Goal: Information Seeking & Learning: Learn about a topic

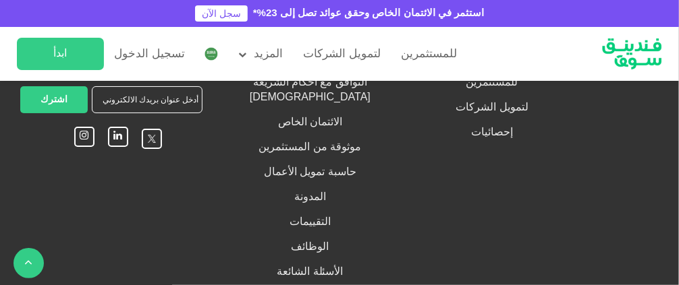
scroll to position [2113, 0]
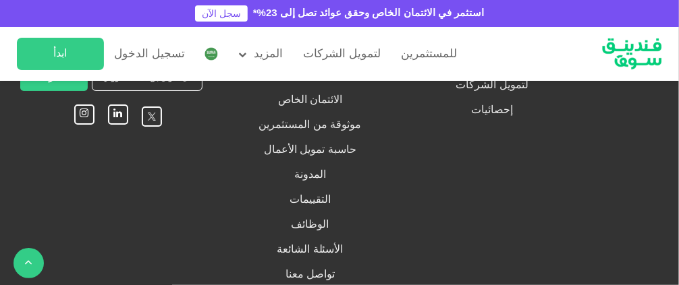
click at [492, 40] on link "من نحن" at bounding box center [491, 35] width 34 height 10
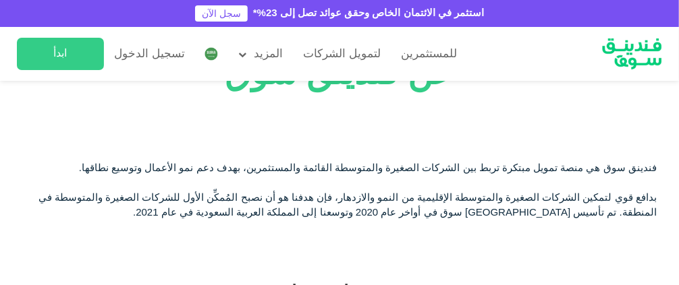
scroll to position [90, 0]
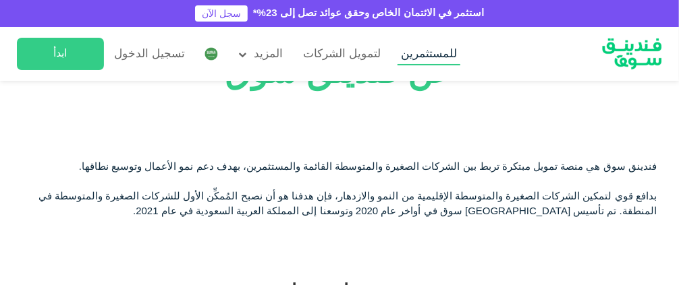
click at [409, 60] on link "للمستثمرين" at bounding box center [428, 54] width 63 height 22
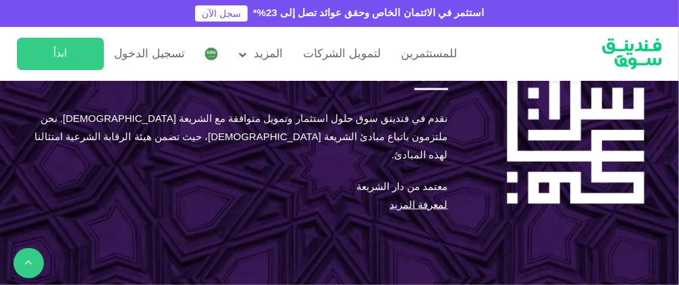
scroll to position [809, 0]
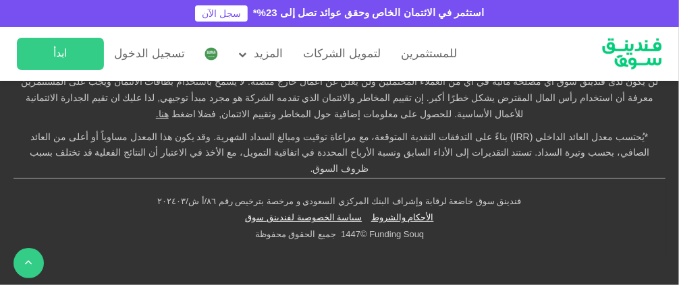
scroll to position [3513, 0]
